Goal: Information Seeking & Learning: Learn about a topic

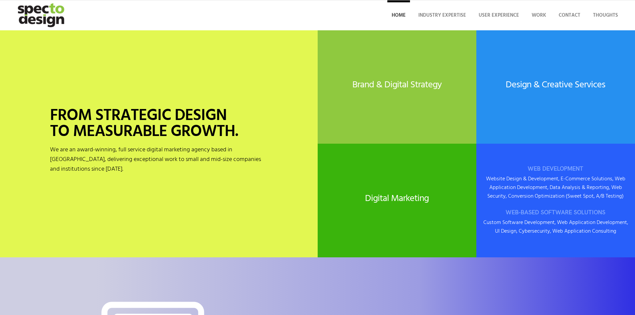
click at [541, 209] on h3 "WEB-BASED SOFTWARE SOLUTIONS" at bounding box center [555, 212] width 145 height 7
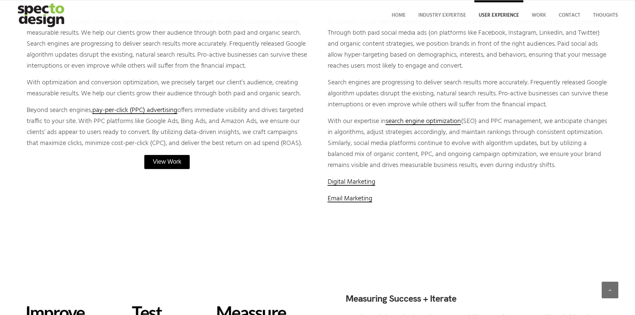
scroll to position [1493, 0]
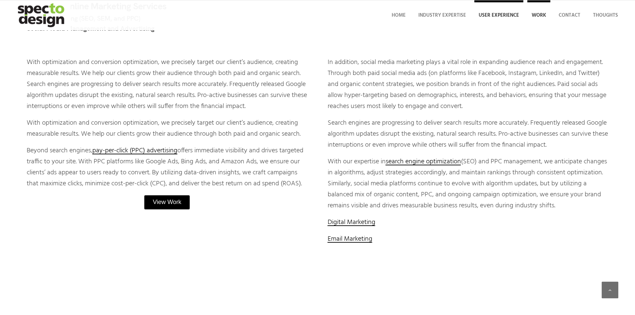
click at [541, 21] on link "Work" at bounding box center [538, 15] width 23 height 30
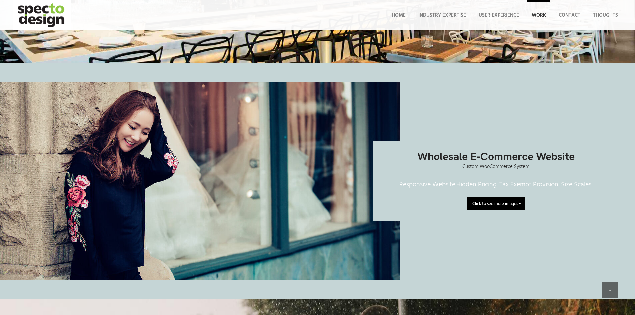
scroll to position [1999, 0]
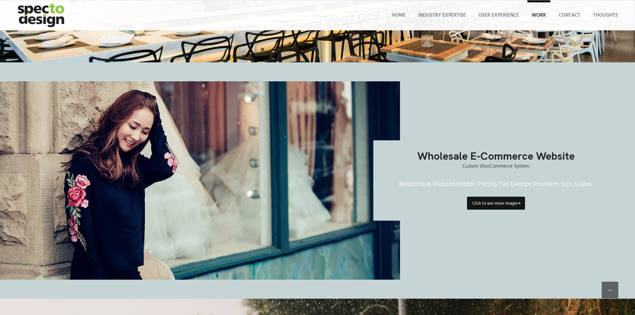
click at [518, 199] on link "Click to see more images" at bounding box center [496, 203] width 58 height 13
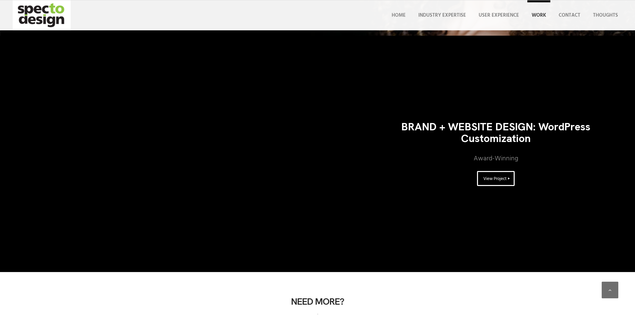
scroll to position [3532, 0]
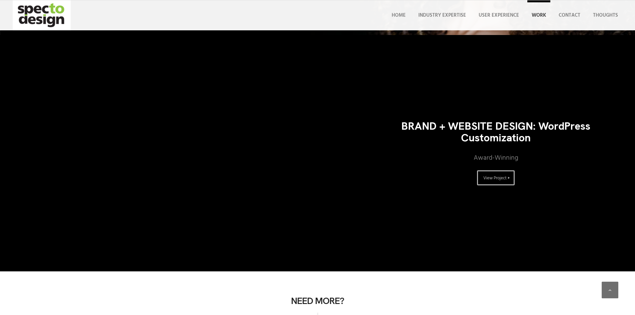
click at [489, 179] on span "View Project" at bounding box center [494, 178] width 23 height 7
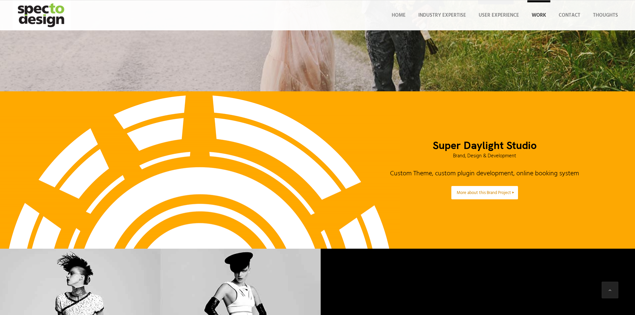
scroll to position [2410, 0]
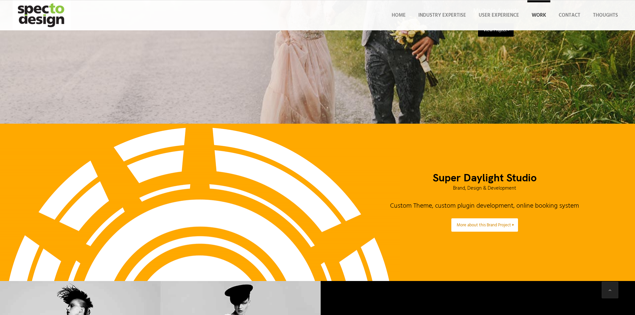
click at [358, 189] on p "Brand, Design & Development" at bounding box center [484, 188] width 267 height 7
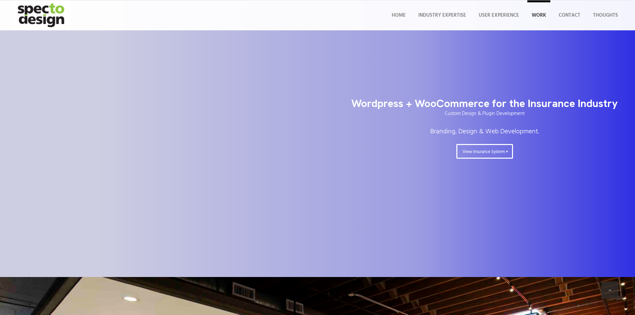
scroll to position [1477, 0]
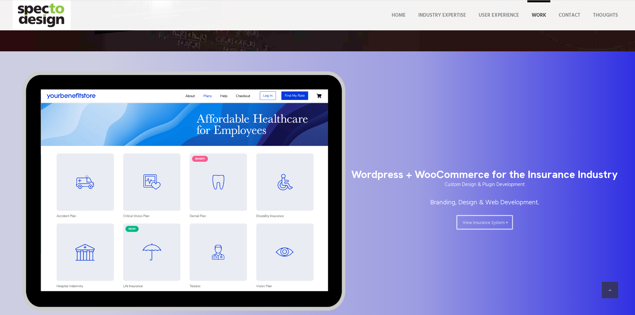
click at [481, 226] on span "View Insurance System" at bounding box center [483, 222] width 42 height 7
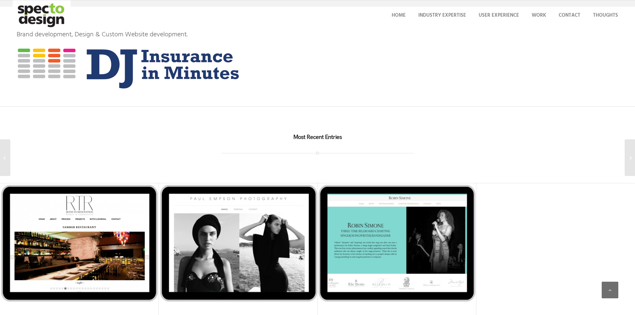
scroll to position [1755, 0]
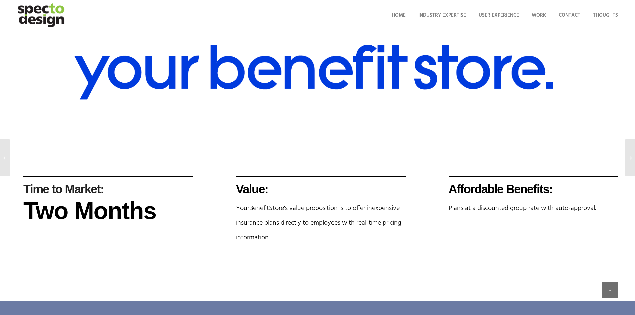
scroll to position [666, 0]
